Goal: Information Seeking & Learning: Learn about a topic

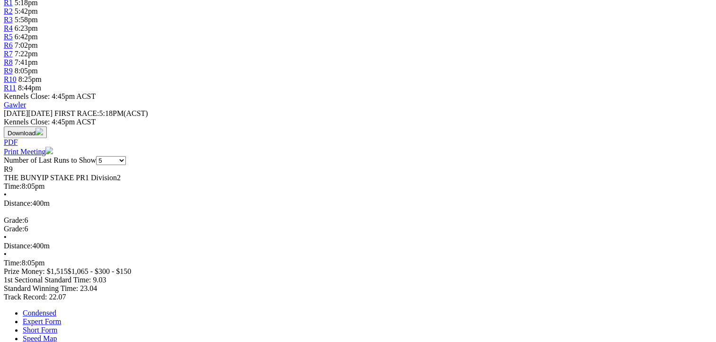
scroll to position [379, 0]
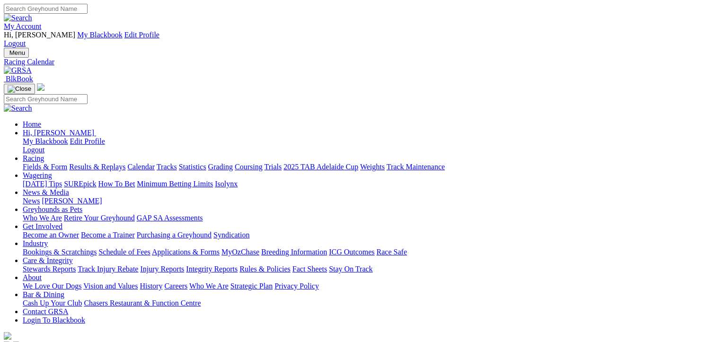
click at [41, 163] on link "Fields & Form" at bounding box center [45, 167] width 44 height 8
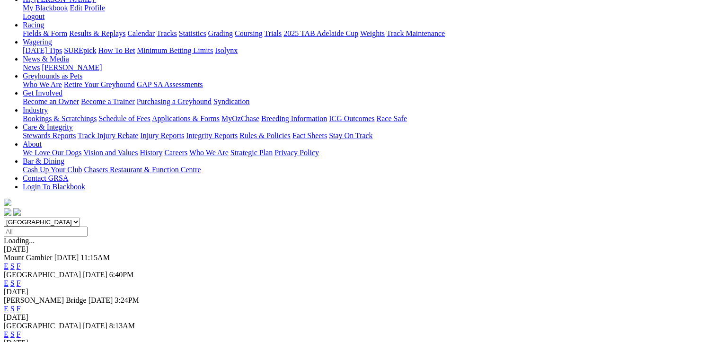
scroll to position [142, 0]
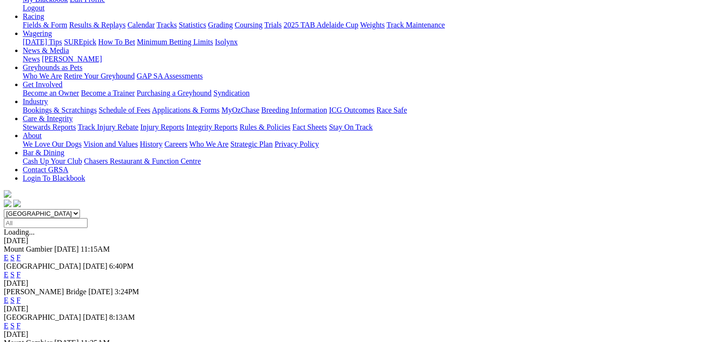
click at [21, 254] on link "F" at bounding box center [19, 258] width 4 height 8
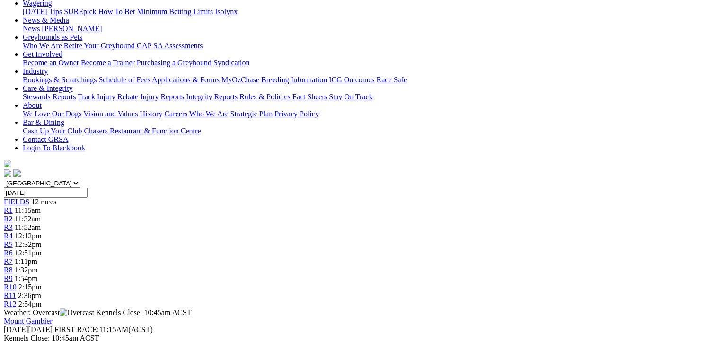
scroll to position [189, 0]
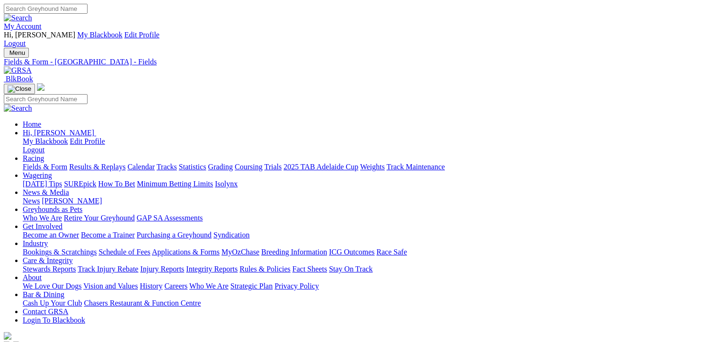
click at [33, 163] on link "Fields & Form" at bounding box center [45, 167] width 44 height 8
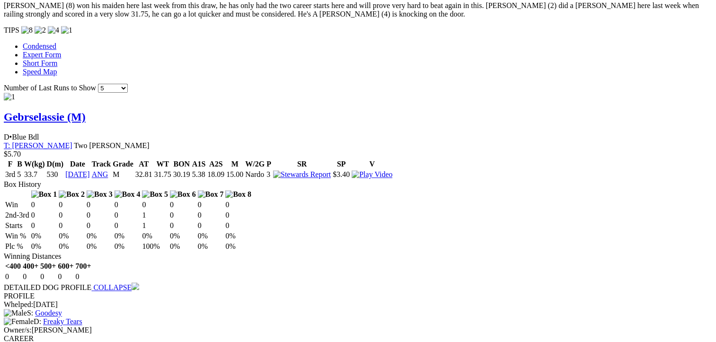
scroll to position [1041, 0]
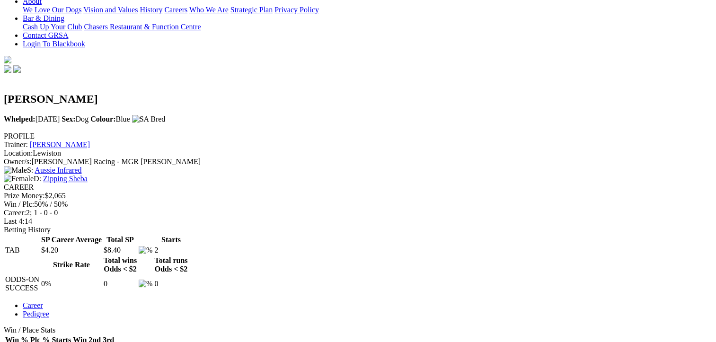
scroll to position [284, 0]
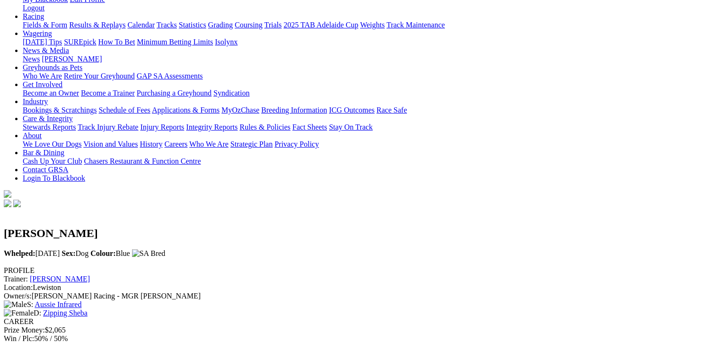
scroll to position [95, 0]
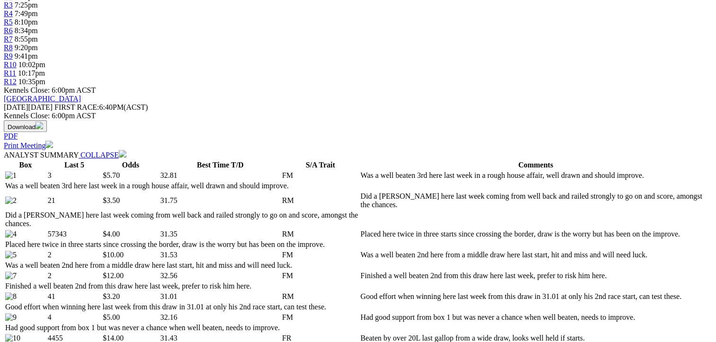
scroll to position [426, 0]
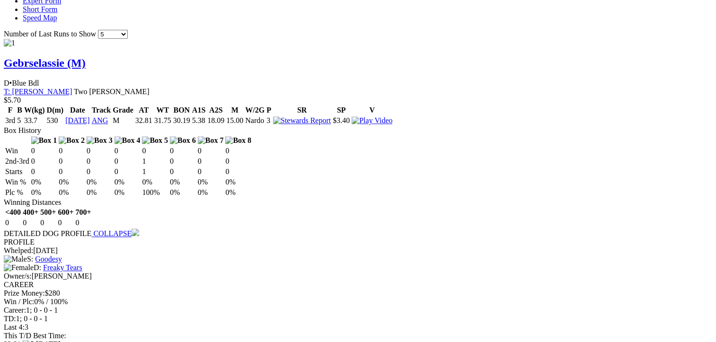
scroll to position [946, 0]
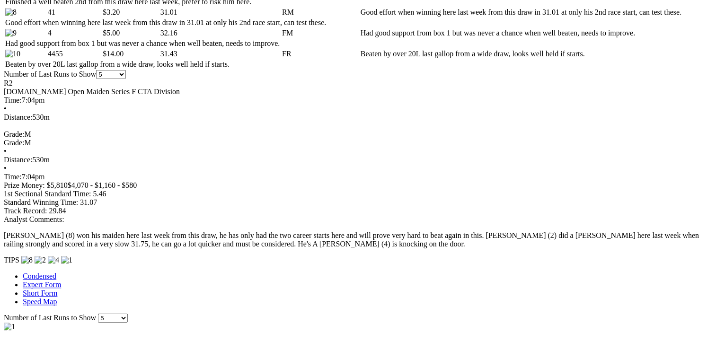
scroll to position [663, 0]
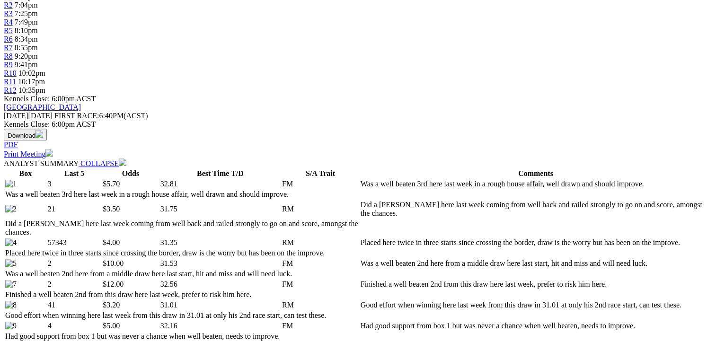
scroll to position [379, 0]
